Goal: Task Accomplishment & Management: Manage account settings

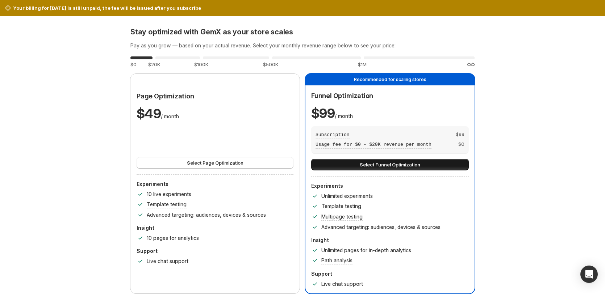
click at [352, 167] on button "Select Funnel Optimization" at bounding box center [389, 165] width 157 height 12
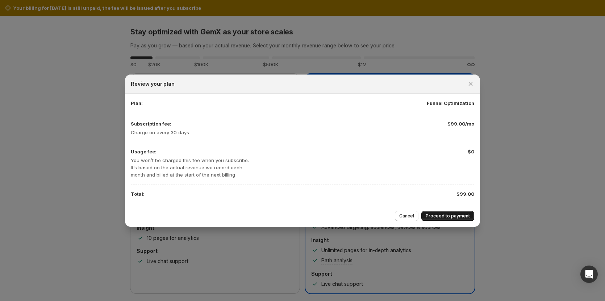
click at [445, 216] on span "Proceed to payment" at bounding box center [447, 216] width 44 height 6
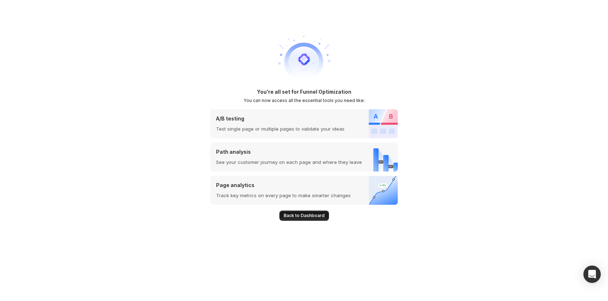
click at [304, 214] on span "Back to Dashboard" at bounding box center [304, 216] width 41 height 6
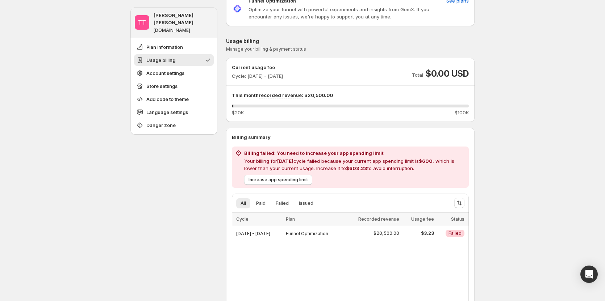
scroll to position [72, 0]
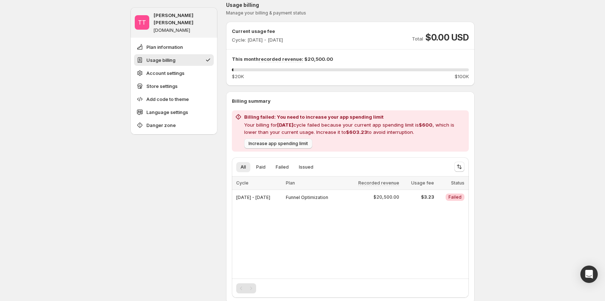
click at [298, 144] on span "Increase app spending limit" at bounding box center [277, 144] width 59 height 6
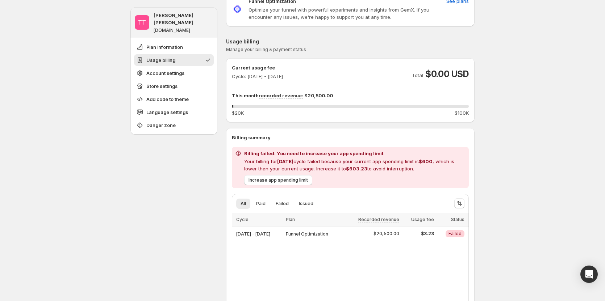
scroll to position [36, 0]
click at [434, 232] on span "$3.23" at bounding box center [418, 234] width 30 height 6
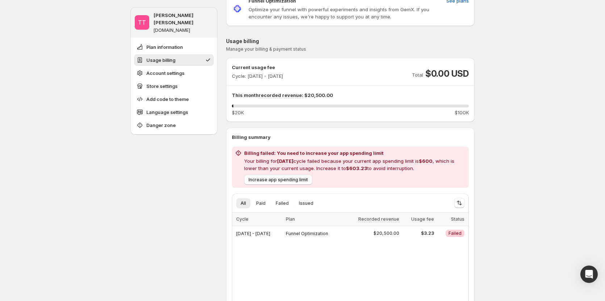
scroll to position [72, 0]
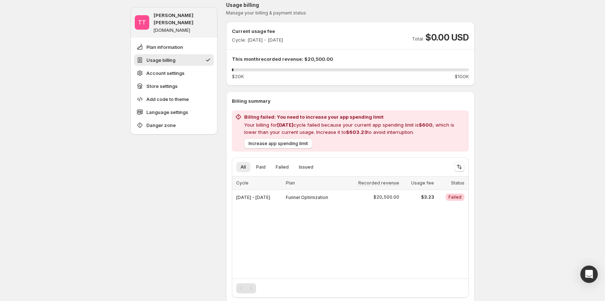
drag, startPoint x: 237, startPoint y: 42, endPoint x: 325, endPoint y: 39, distance: 88.0
click at [325, 39] on div "Current usage fee Cycle: Oct 15, 2025 - Oct 31, 2025 Total $0.00 USD" at bounding box center [350, 36] width 237 height 16
click at [283, 37] on p "Cycle: Oct 15, 2025 - Oct 31, 2025" at bounding box center [257, 39] width 51 height 7
click at [285, 144] on span "Increase app spending limit" at bounding box center [277, 144] width 59 height 6
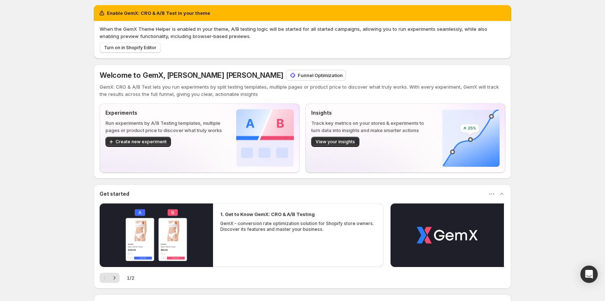
scroll to position [36, 0]
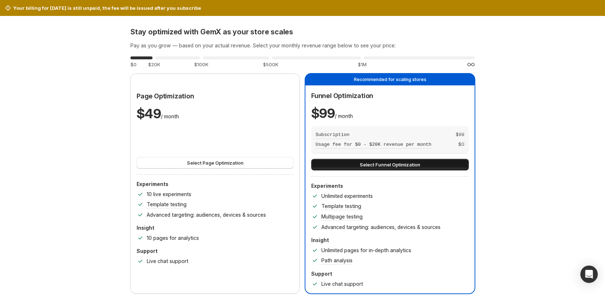
click at [379, 166] on span "Select Funnel Optimization" at bounding box center [389, 164] width 60 height 7
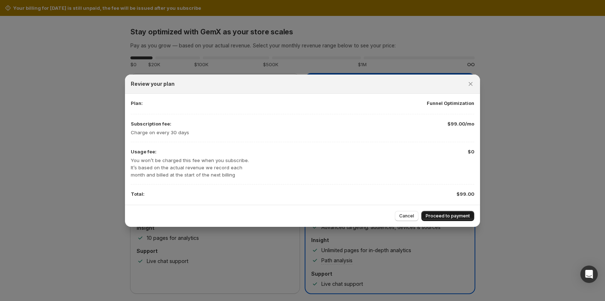
click at [443, 215] on span "Proceed to payment" at bounding box center [447, 216] width 44 height 6
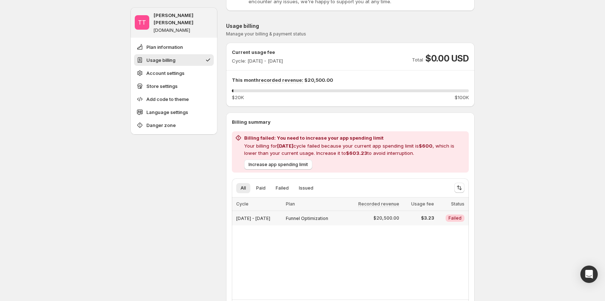
scroll to position [72, 0]
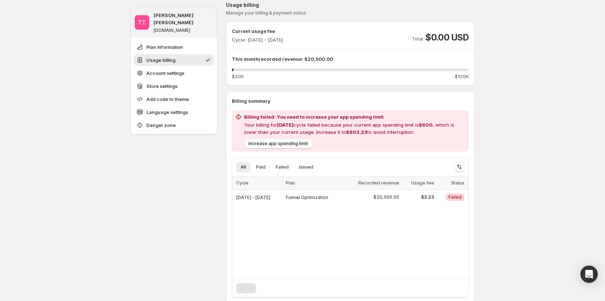
click at [287, 146] on span "Increase app spending limit" at bounding box center [277, 144] width 59 height 6
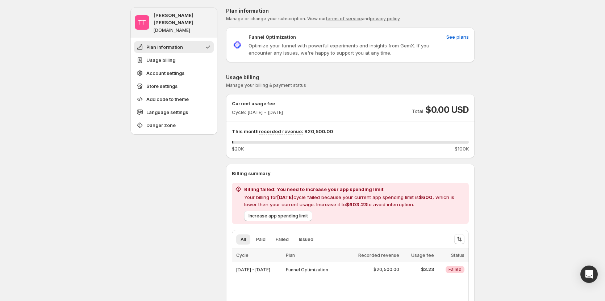
click at [294, 217] on span "Increase app spending limit" at bounding box center [277, 216] width 59 height 6
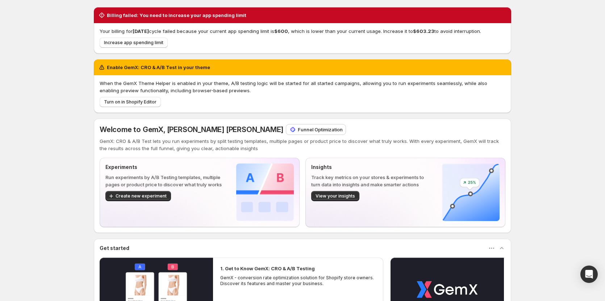
click at [145, 40] on span "Increase app spending limit" at bounding box center [133, 43] width 59 height 6
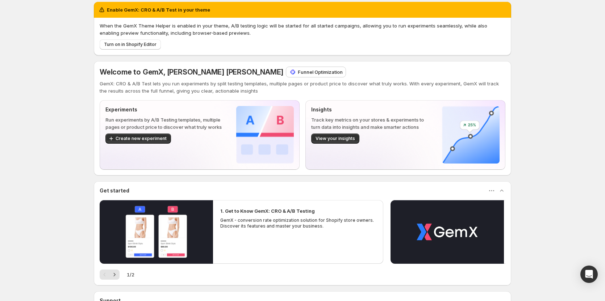
scroll to position [72, 0]
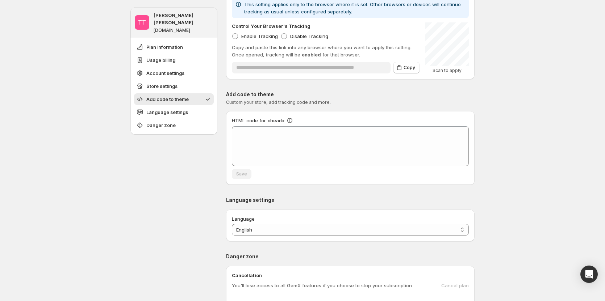
scroll to position [615, 0]
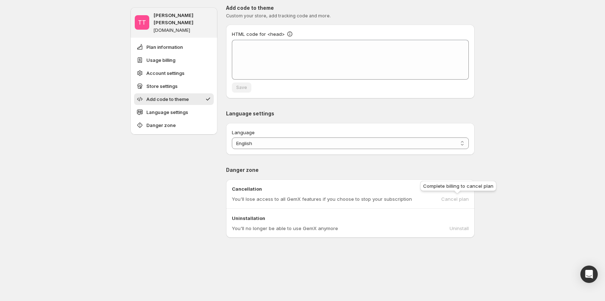
click at [465, 199] on div "Cancel plan" at bounding box center [455, 198] width 28 height 7
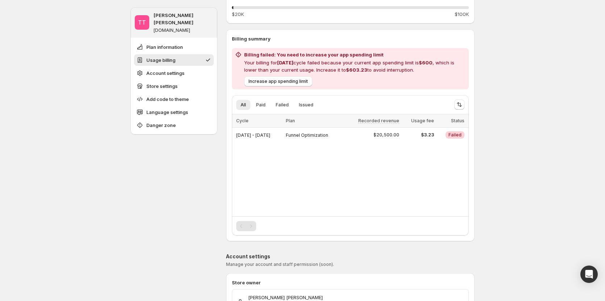
scroll to position [145, 0]
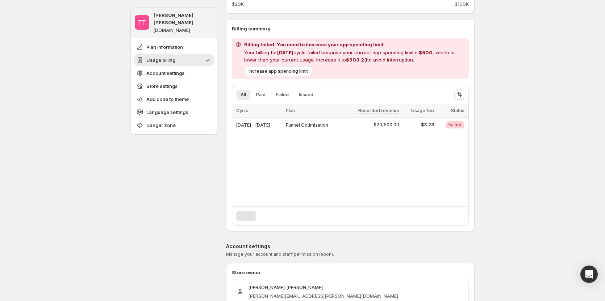
drag, startPoint x: 527, startPoint y: 195, endPoint x: 551, endPoint y: 190, distance: 24.3
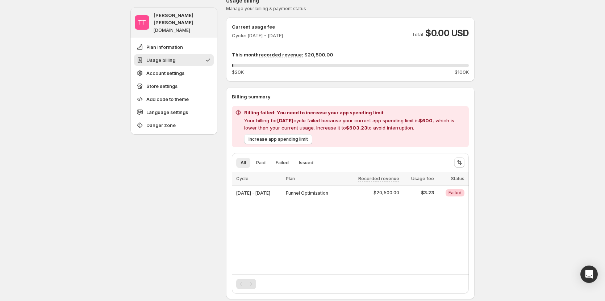
scroll to position [72, 0]
